Goal: Transaction & Acquisition: Purchase product/service

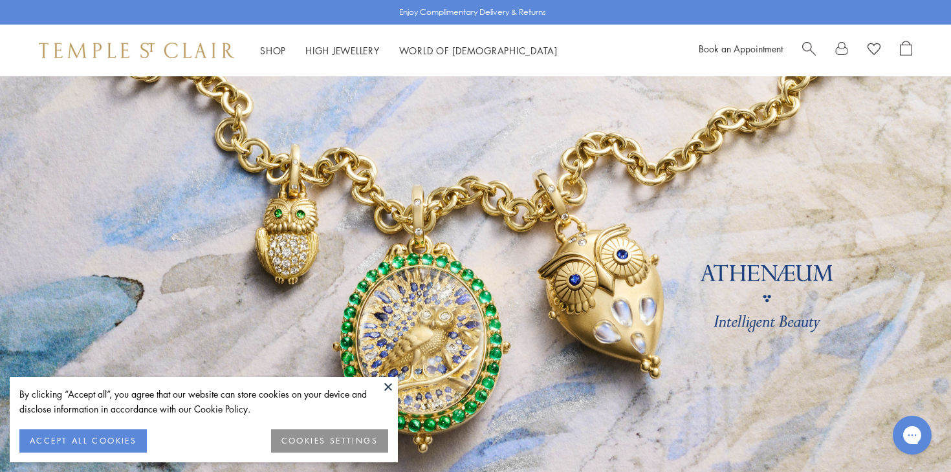
click at [97, 437] on button "ACCEPT ALL COOKIES" at bounding box center [82, 441] width 127 height 23
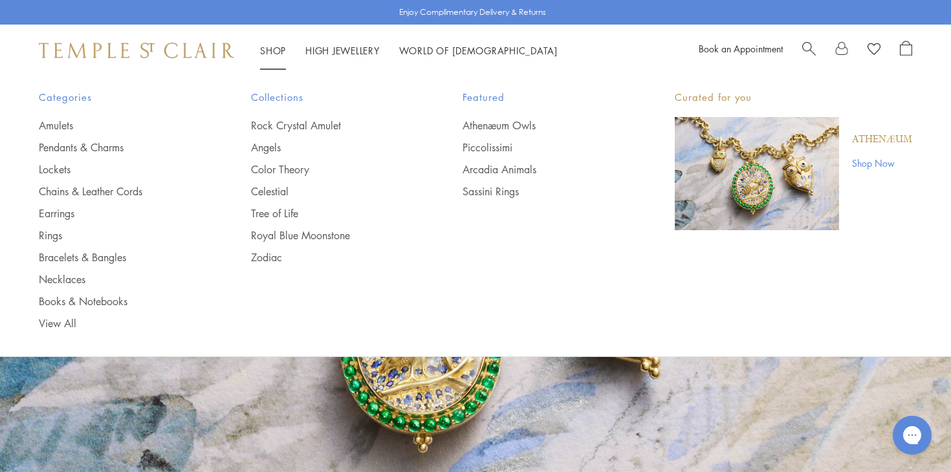
click at [276, 48] on link "Shop Shop" at bounding box center [273, 50] width 26 height 13
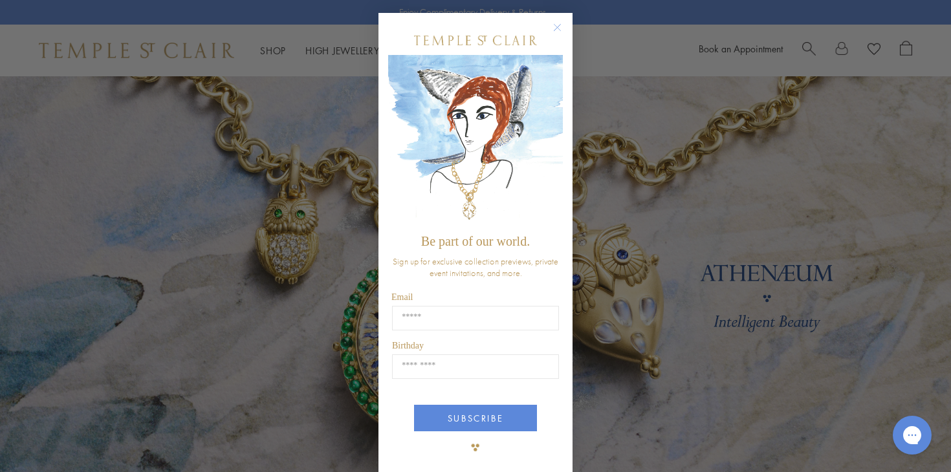
click at [557, 27] on icon "Close dialog" at bounding box center [558, 28] width 6 height 6
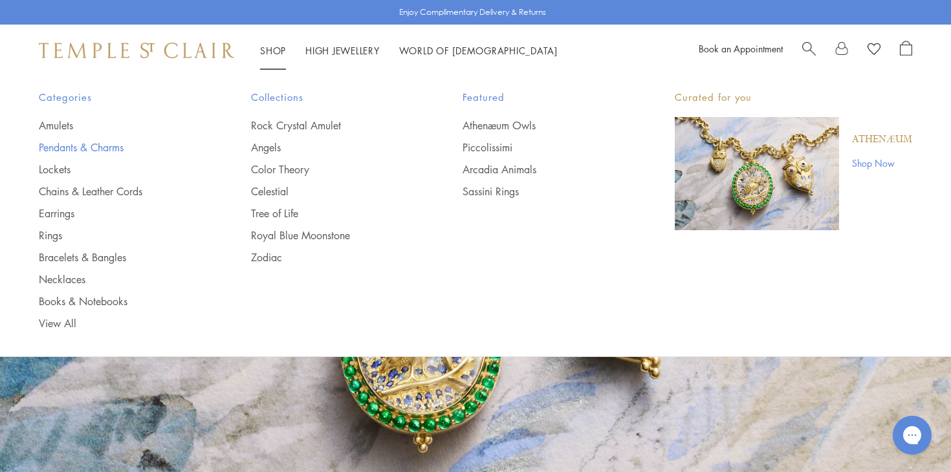
click at [107, 147] on link "Pendants & Charms" at bounding box center [119, 147] width 160 height 14
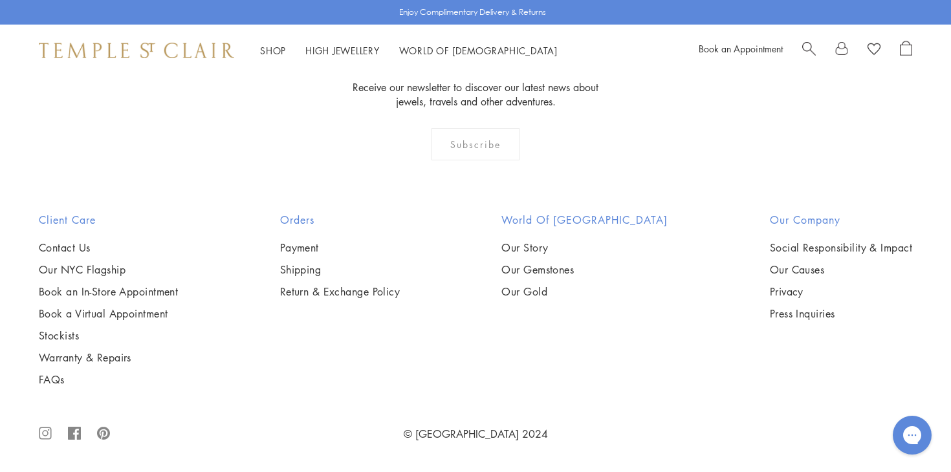
scroll to position [8054, 0]
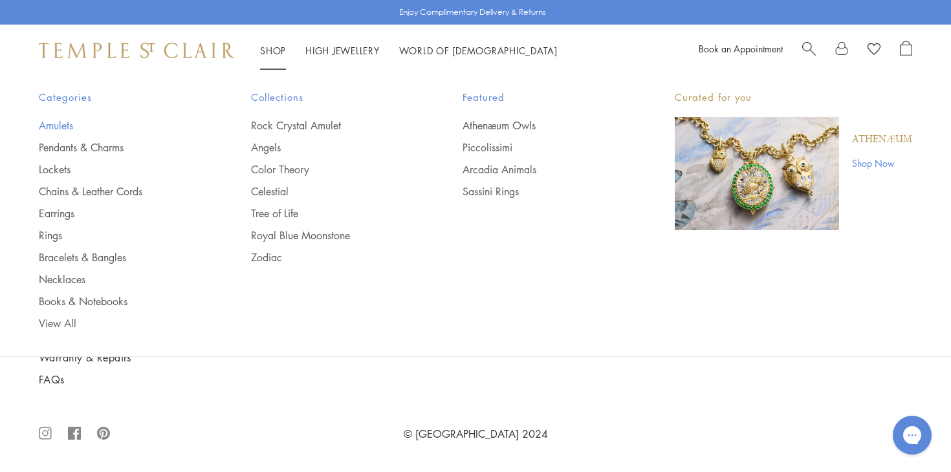
click at [64, 121] on link "Amulets" at bounding box center [119, 125] width 160 height 14
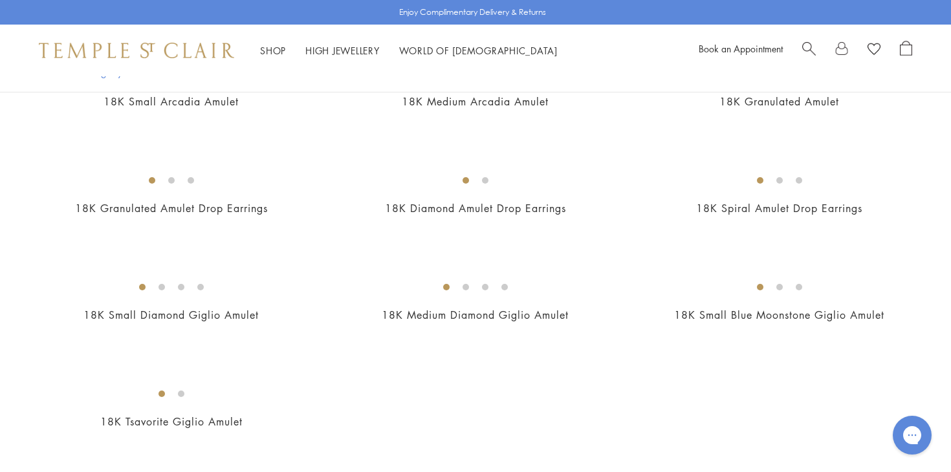
scroll to position [2315, 0]
click at [0, 0] on img at bounding box center [0, 0] width 0 height 0
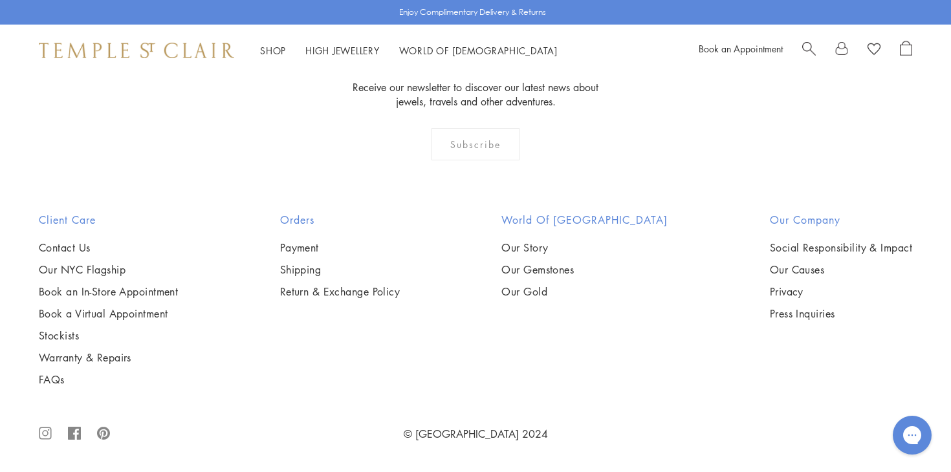
scroll to position [3805, 0]
click at [0, 0] on img at bounding box center [0, 0] width 0 height 0
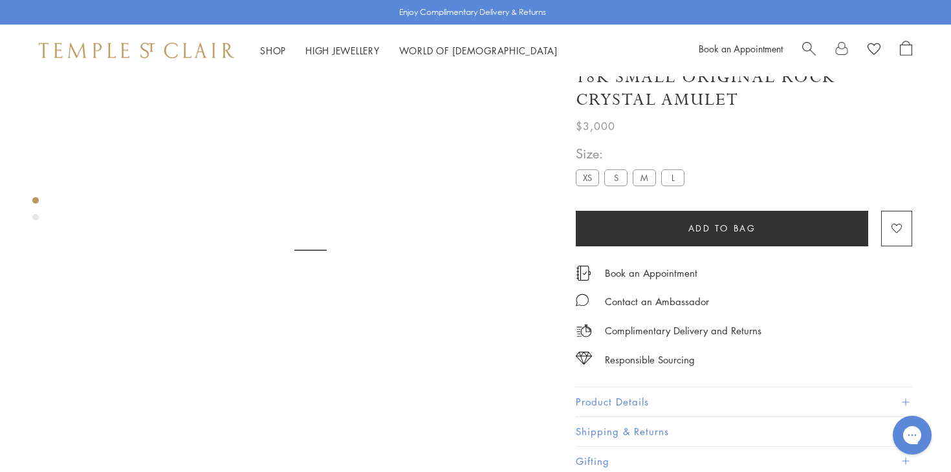
scroll to position [76, 0]
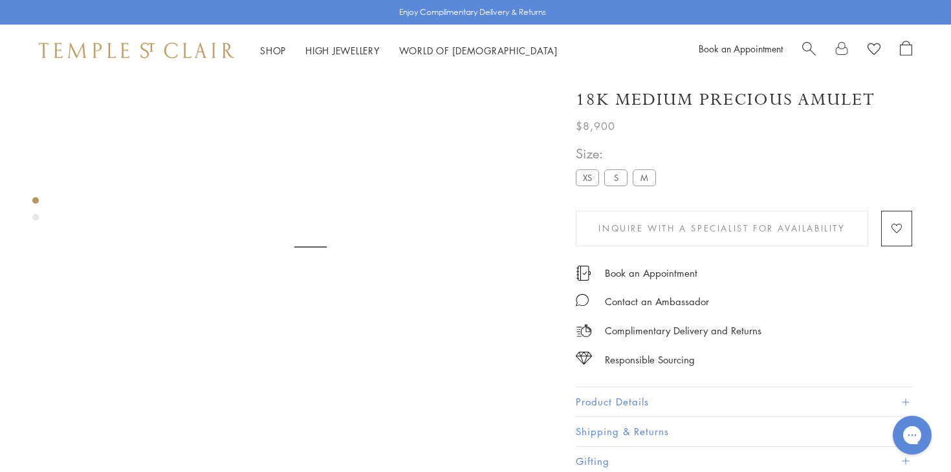
scroll to position [76, 0]
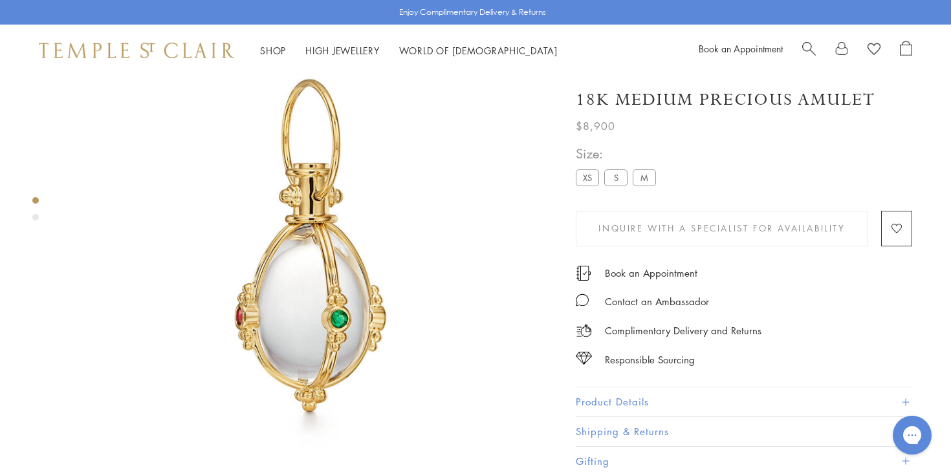
click at [608, 181] on label "S" at bounding box center [615, 178] width 23 height 16
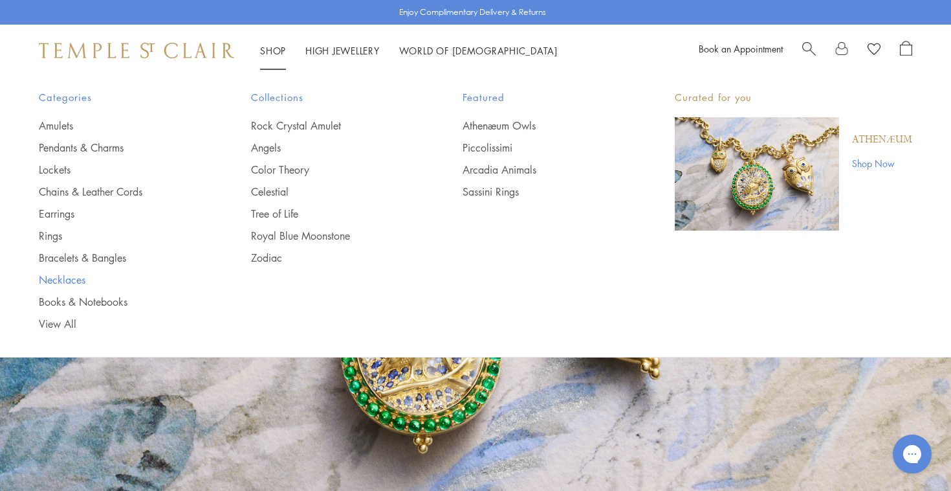
click at [71, 276] on link "Necklaces" at bounding box center [119, 279] width 160 height 14
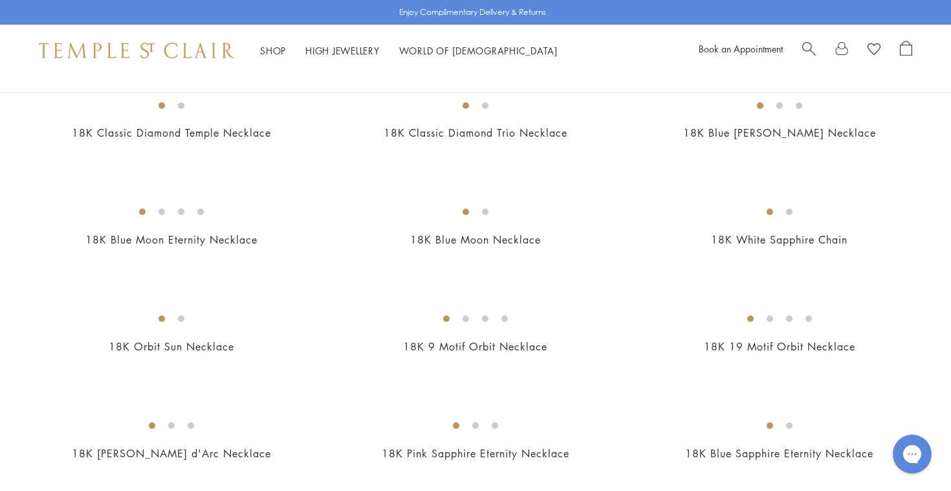
scroll to position [551, 0]
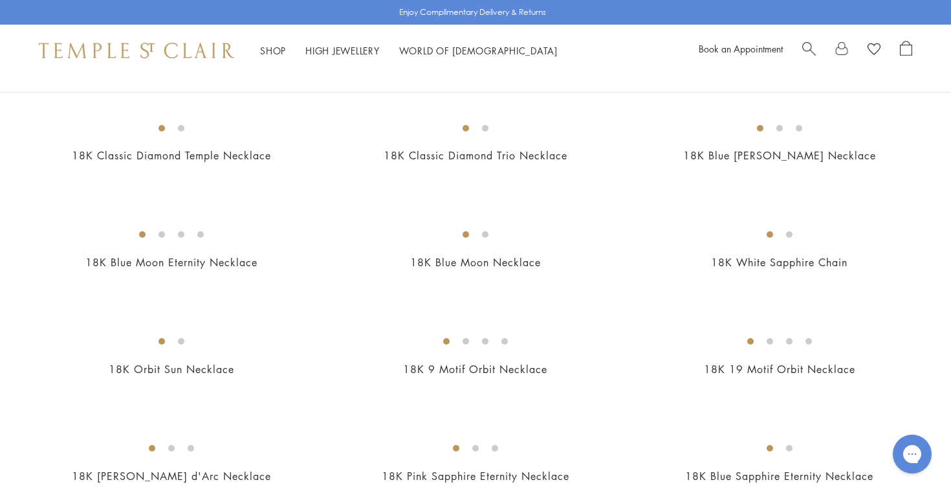
click at [0, 0] on img at bounding box center [0, 0] width 0 height 0
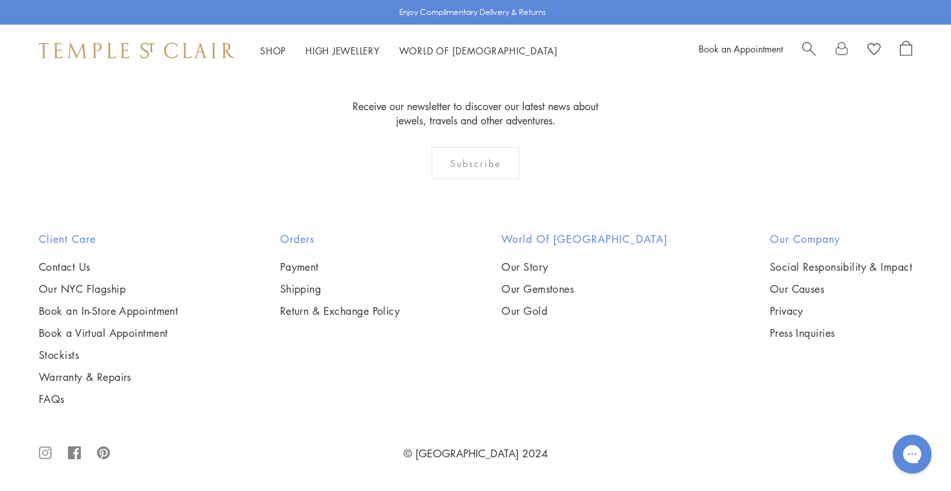
scroll to position [1961, 0]
click at [0, 0] on img at bounding box center [0, 0] width 0 height 0
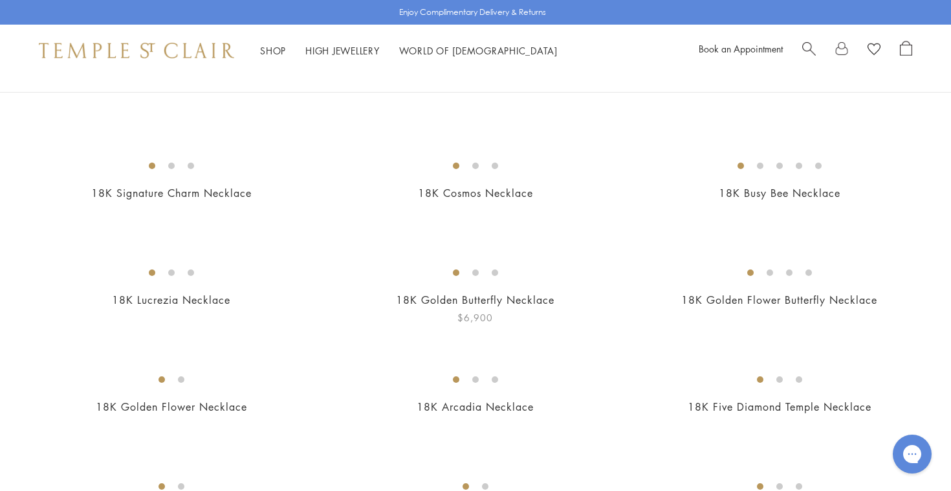
scroll to position [192, 0]
click at [0, 0] on img at bounding box center [0, 0] width 0 height 0
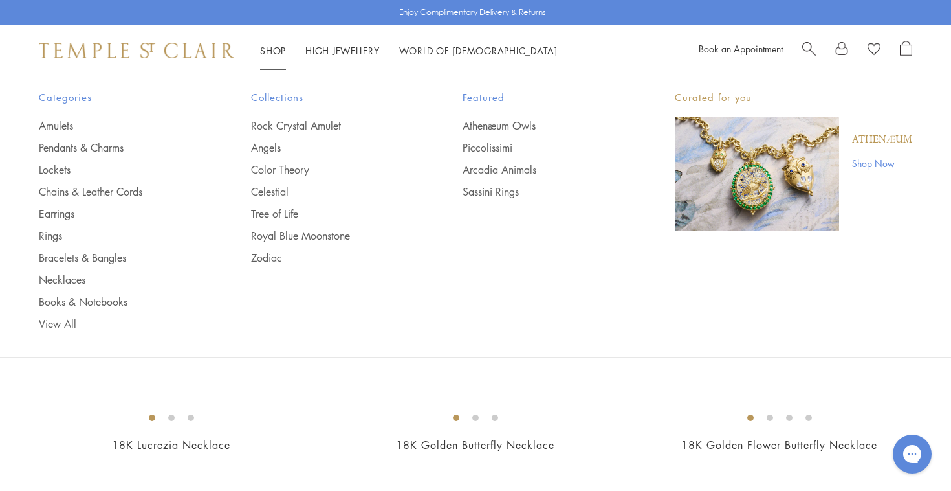
scroll to position [47, 0]
click at [326, 236] on link "Royal Blue Moonstone" at bounding box center [331, 235] width 160 height 14
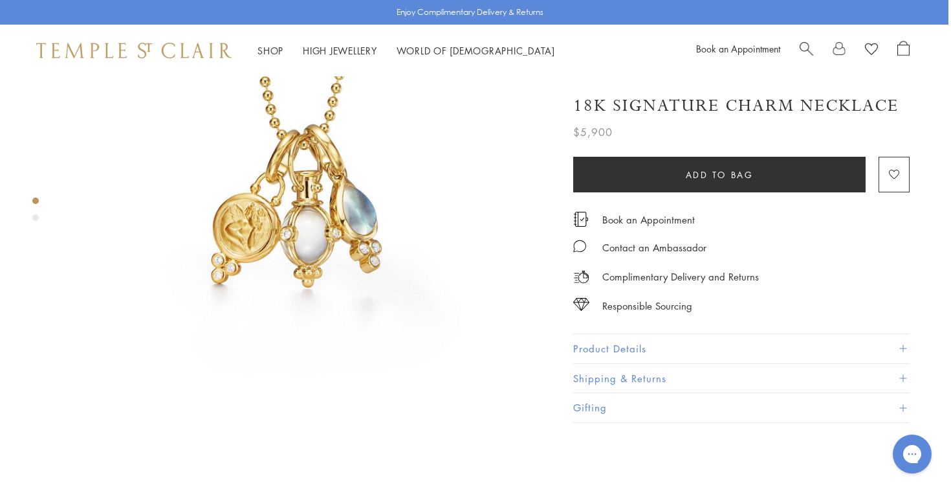
scroll to position [170, 3]
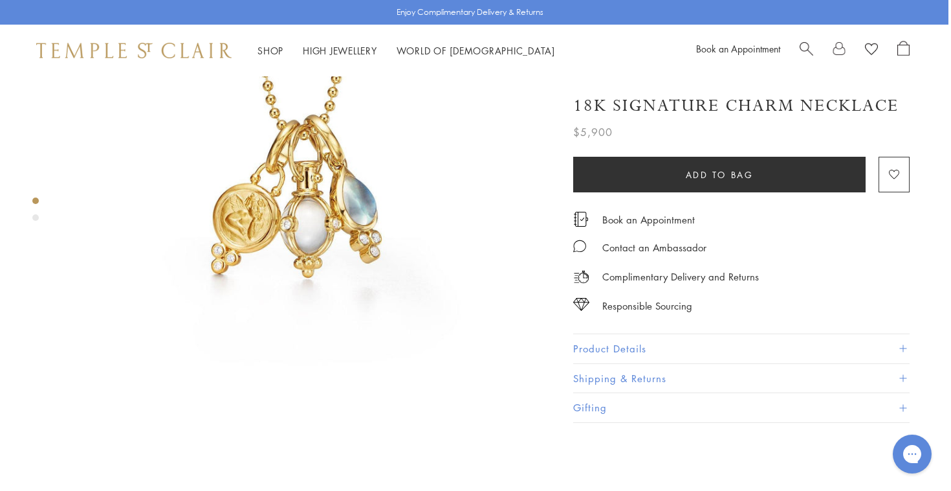
click at [654, 340] on button "Product Details" at bounding box center [741, 348] width 337 height 29
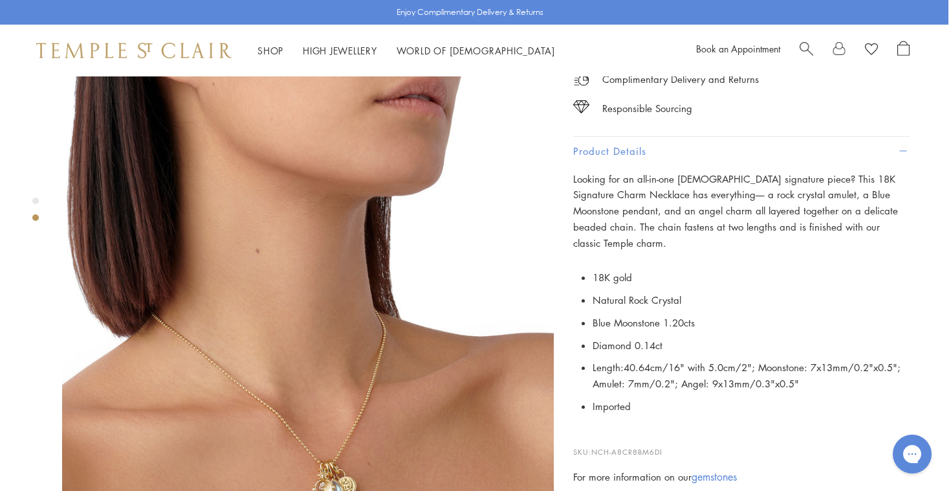
scroll to position [518, 1]
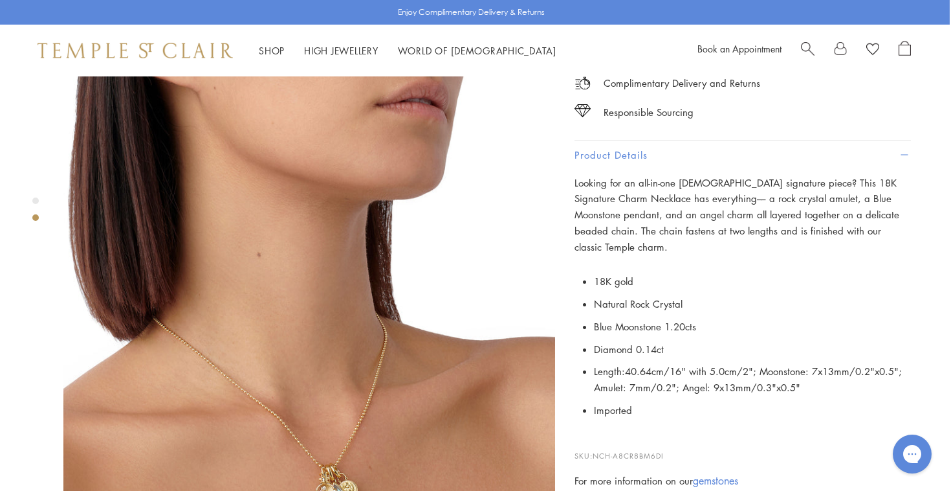
click at [355, 362] on img at bounding box center [309, 316] width 492 height 492
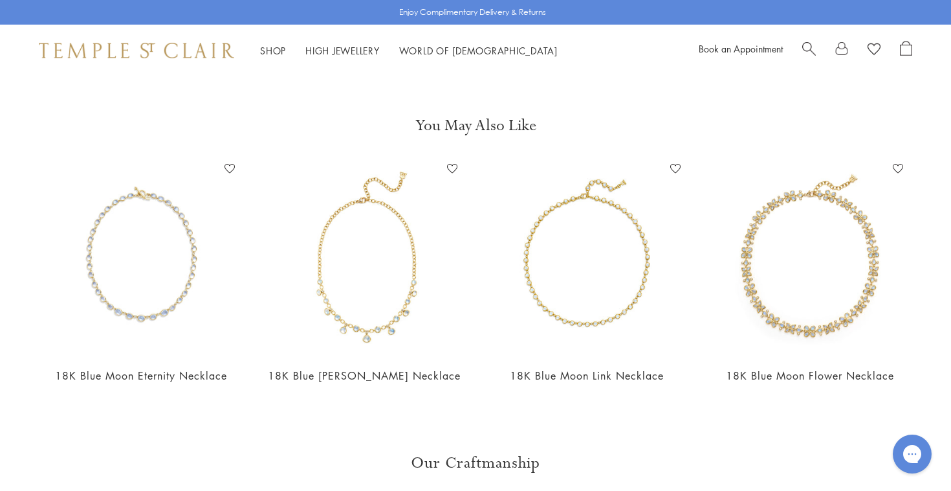
scroll to position [503, 0]
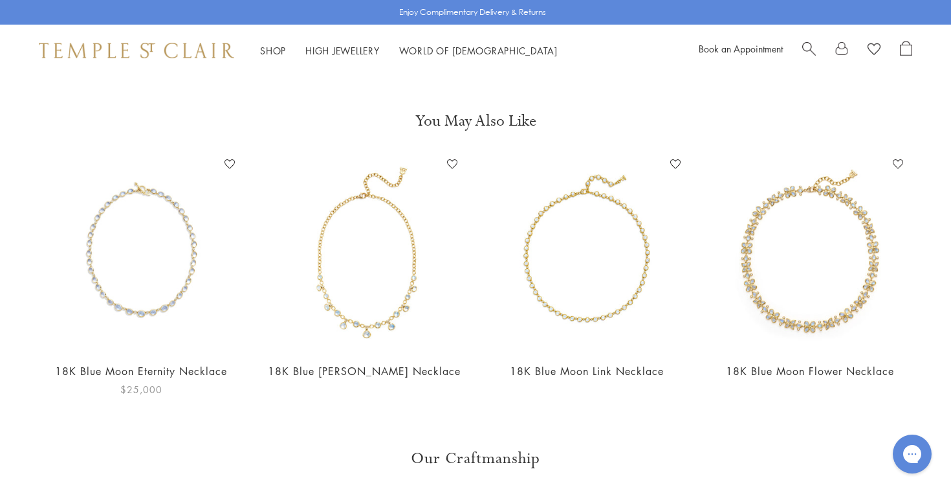
click at [203, 315] on img at bounding box center [141, 252] width 197 height 197
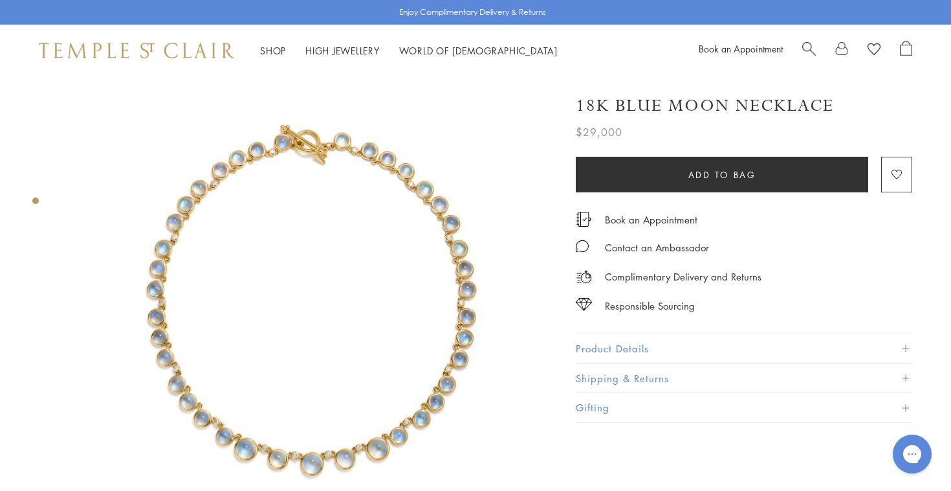
scroll to position [0, 0]
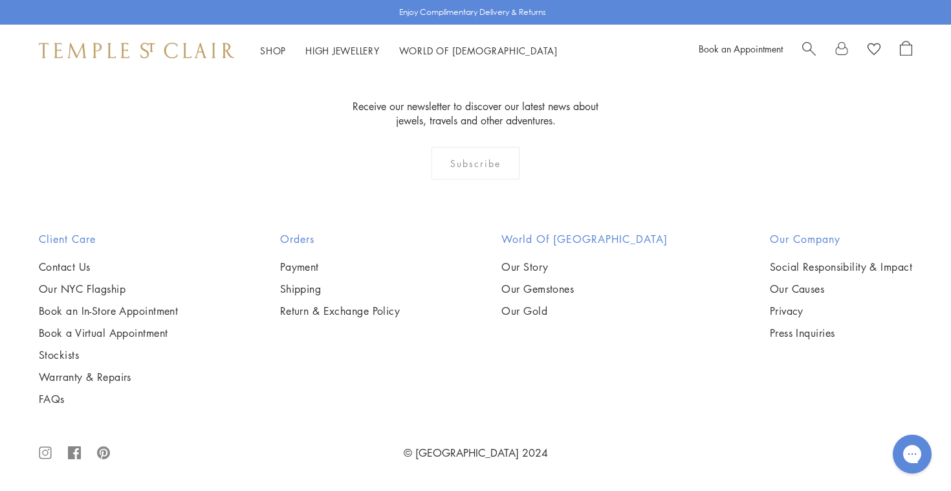
scroll to position [2849, 0]
click at [0, 0] on img at bounding box center [0, 0] width 0 height 0
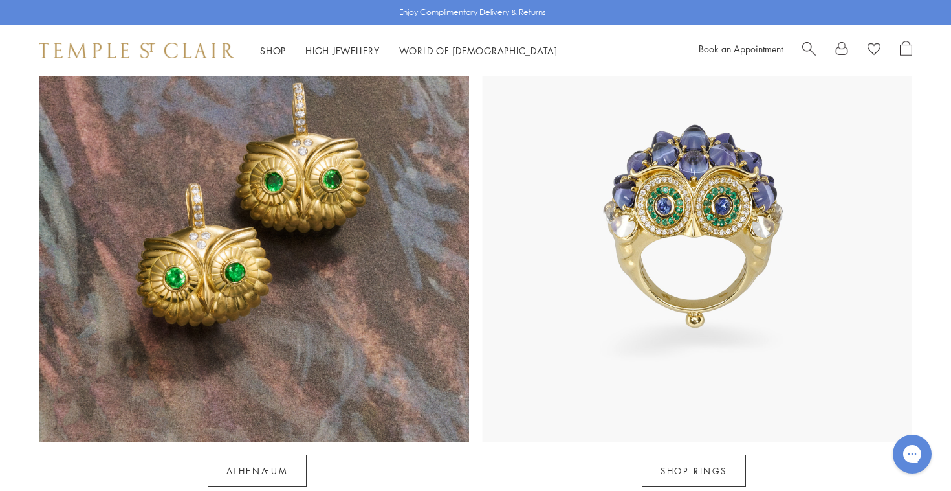
scroll to position [1226, 0]
